Goal: Navigation & Orientation: Find specific page/section

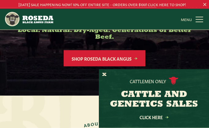
scroll to position [98, 0]
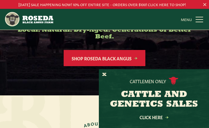
click at [76, 59] on link "Shop Roseda Black Angus" at bounding box center [105, 58] width 82 height 16
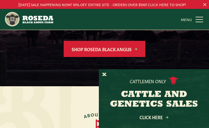
click at [105, 74] on button "X" at bounding box center [104, 75] width 4 height 6
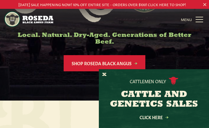
scroll to position [96, 0]
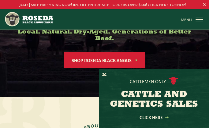
click at [102, 78] on button "X" at bounding box center [104, 75] width 4 height 6
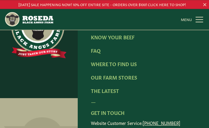
scroll to position [1090, 0]
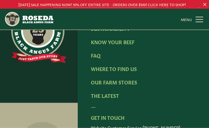
click at [108, 79] on link "Our Farm Stores" at bounding box center [114, 82] width 46 height 7
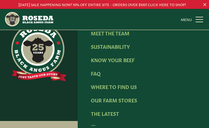
scroll to position [1158, 0]
